Goal: Task Accomplishment & Management: Use online tool/utility

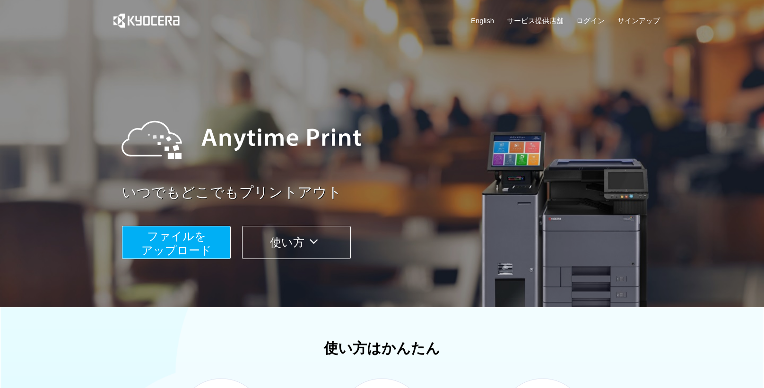
click at [193, 251] on span "ファイルを ​​アップロード" at bounding box center [176, 243] width 70 height 27
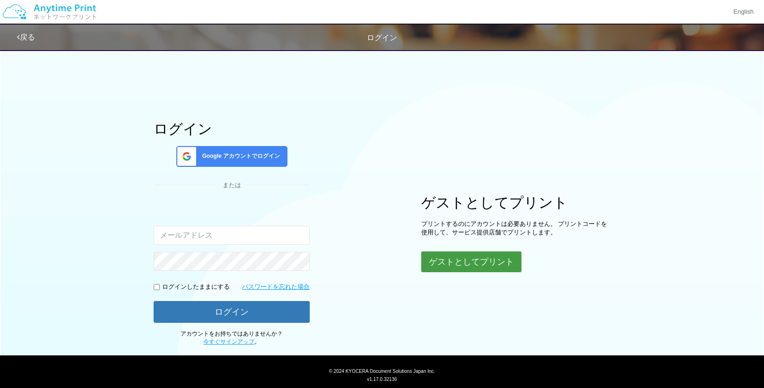
click at [434, 262] on button "ゲストとしてプリント" at bounding box center [471, 262] width 100 height 21
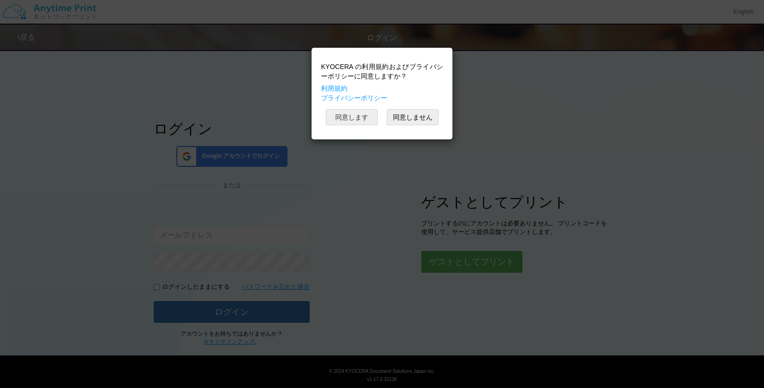
click at [355, 114] on button "同意します" at bounding box center [352, 117] width 52 height 16
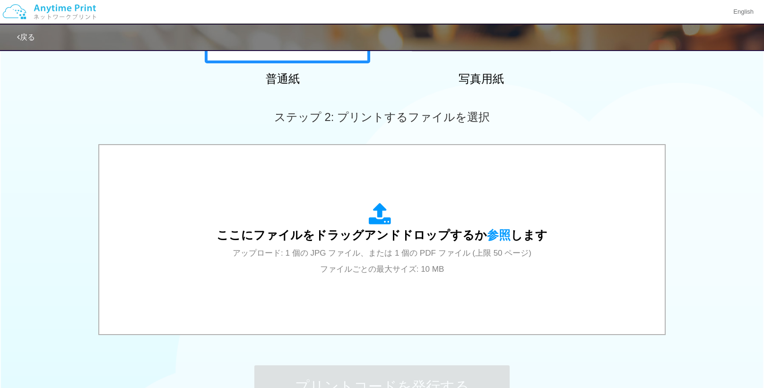
scroll to position [217, 0]
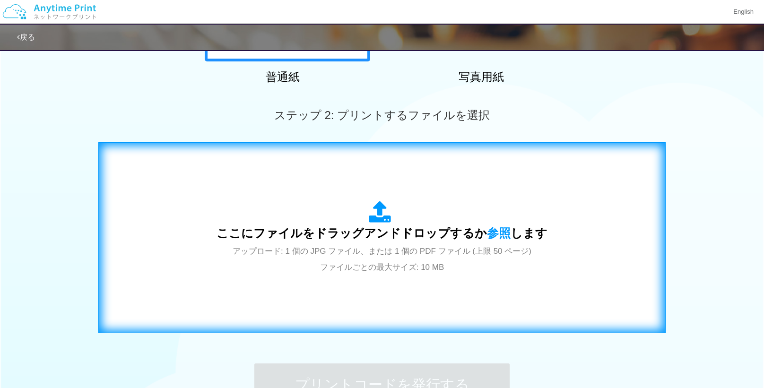
click at [418, 235] on span "ここにファイルをドラッグアンドドロップするか 参照 します" at bounding box center [382, 233] width 331 height 13
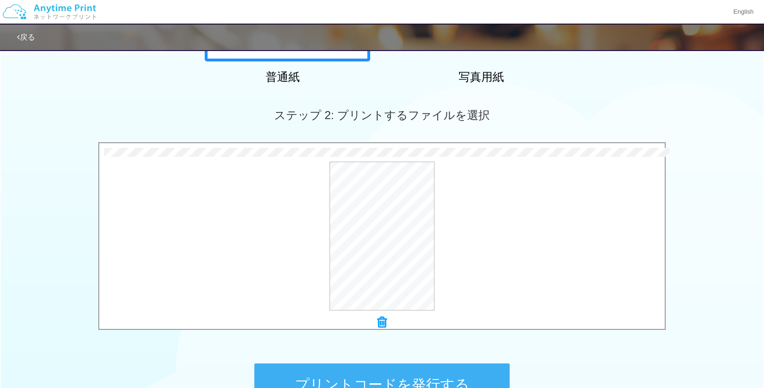
scroll to position [331, 0]
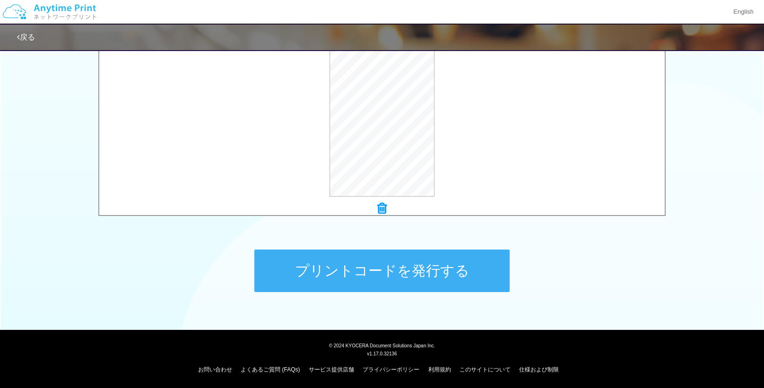
click at [410, 257] on button "プリントコードを発行する" at bounding box center [381, 271] width 255 height 43
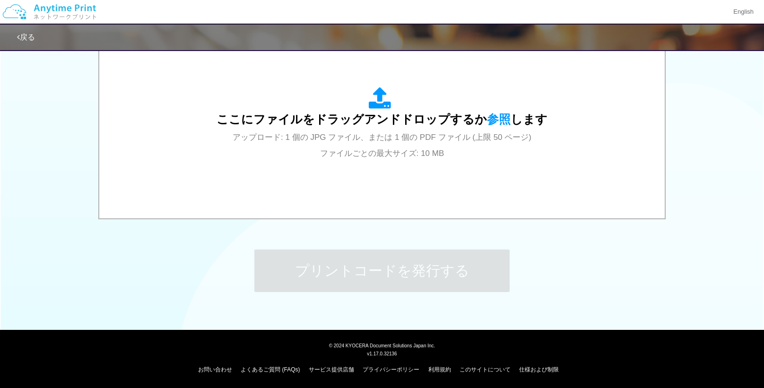
scroll to position [0, 0]
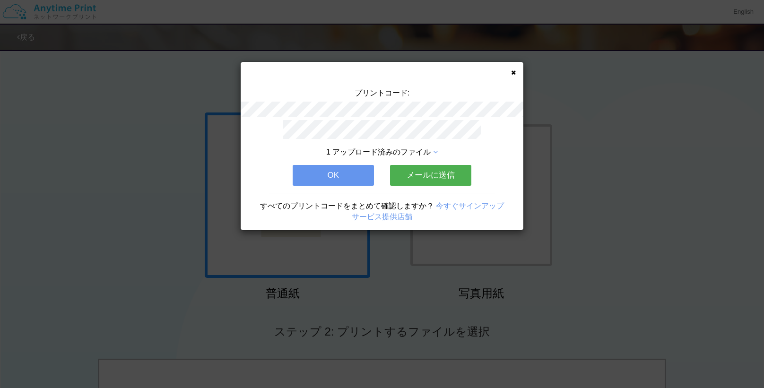
click at [516, 73] on icon at bounding box center [513, 73] width 5 height 6
